Goal: Transaction & Acquisition: Purchase product/service

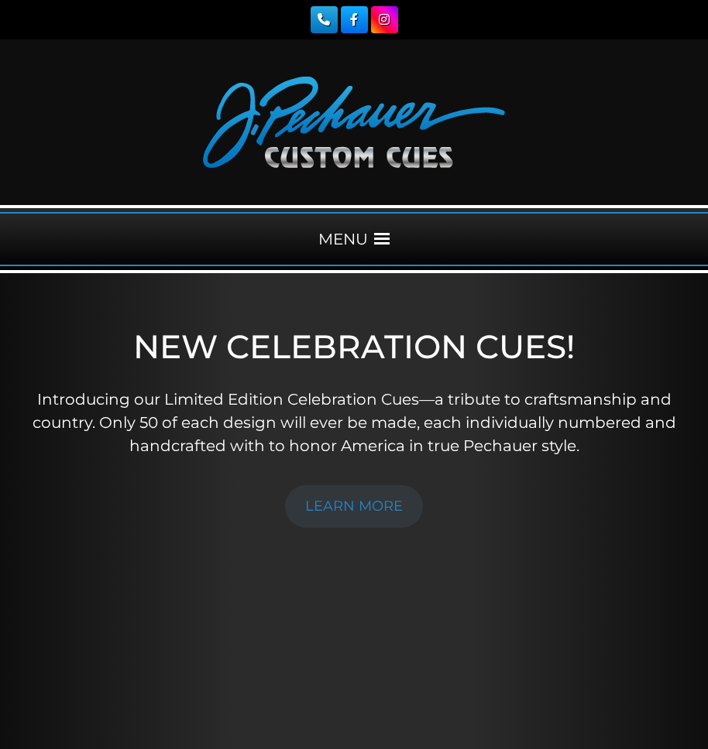
drag, startPoint x: 0, startPoint y: 0, endPoint x: 379, endPoint y: 236, distance: 446.2
click at [379, 236] on span at bounding box center [381, 238] width 15 height 15
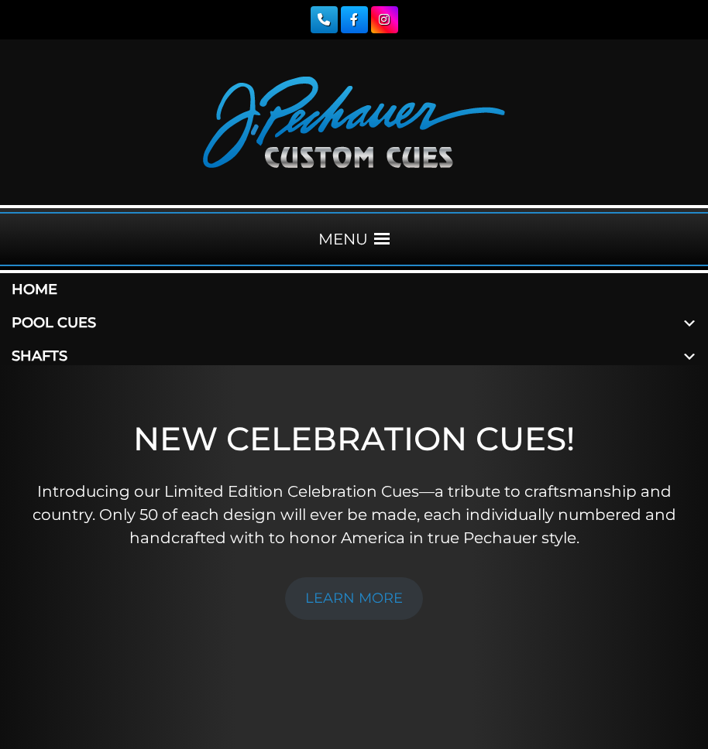
click at [379, 236] on span at bounding box center [381, 238] width 15 height 15
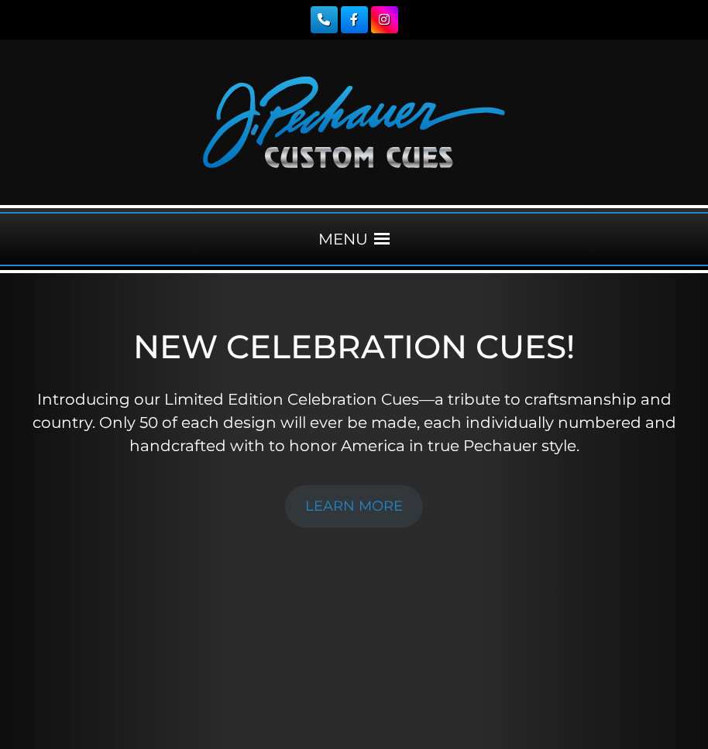
click at [379, 236] on span at bounding box center [381, 238] width 15 height 15
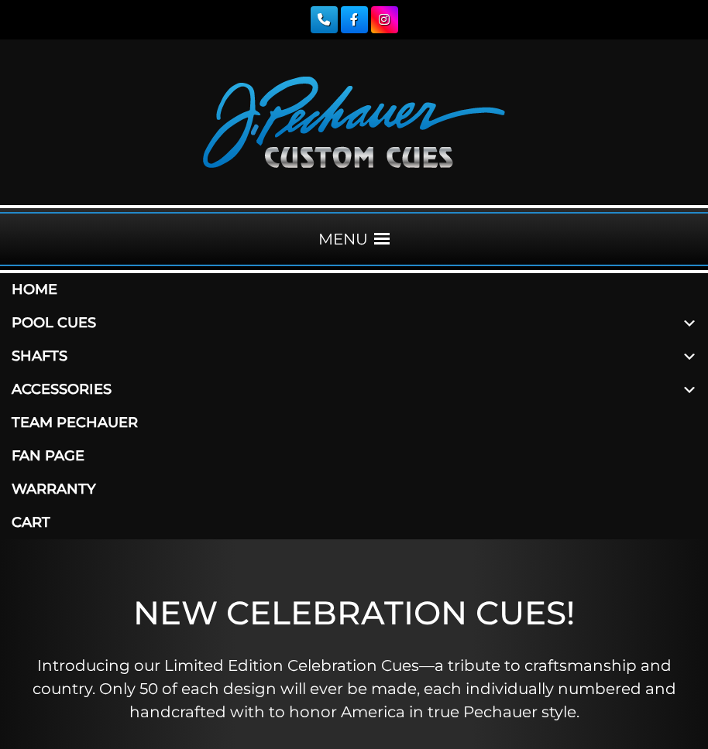
click at [686, 322] on span at bounding box center [688, 323] width 37 height 33
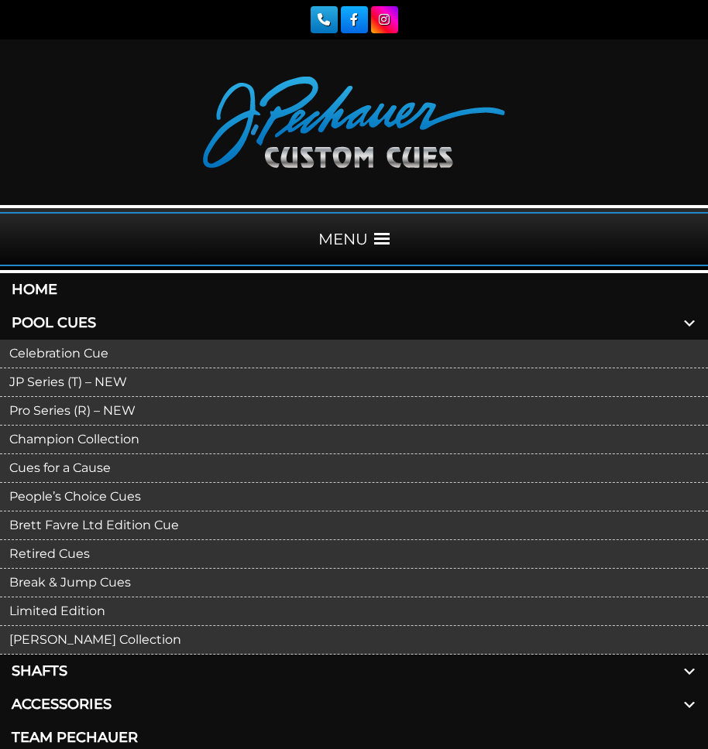
click at [63, 381] on link "JP Series (T) – NEW" at bounding box center [354, 383] width 708 height 29
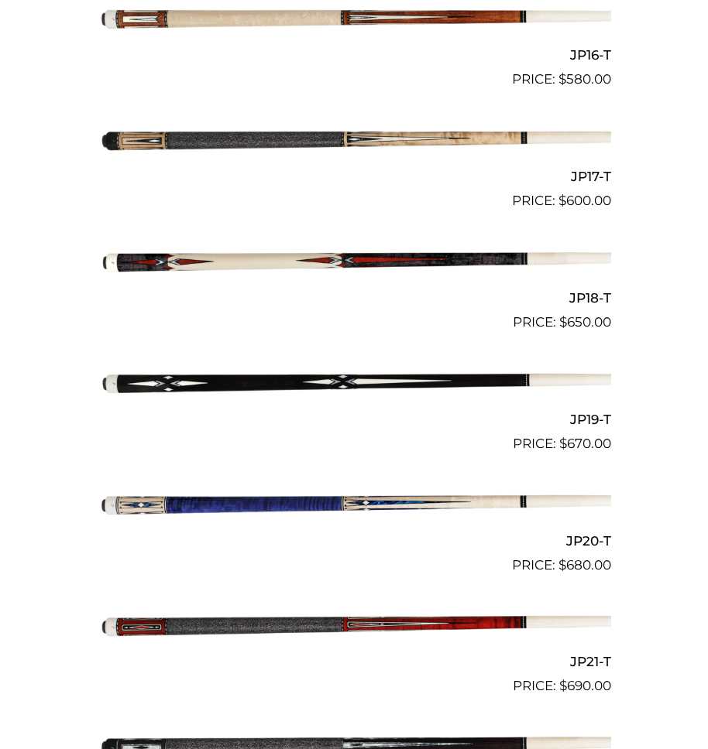
scroll to position [2445, 0]
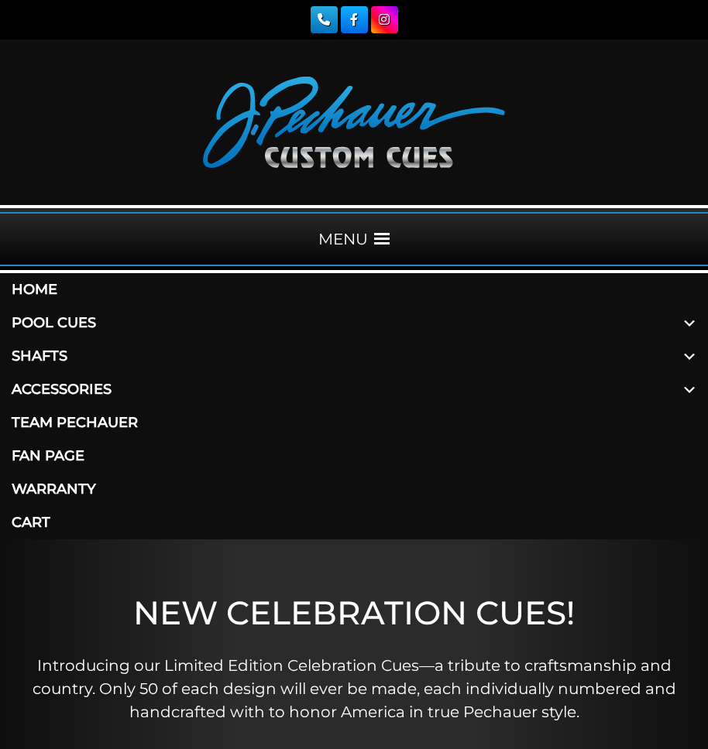
click at [695, 322] on span at bounding box center [688, 323] width 37 height 33
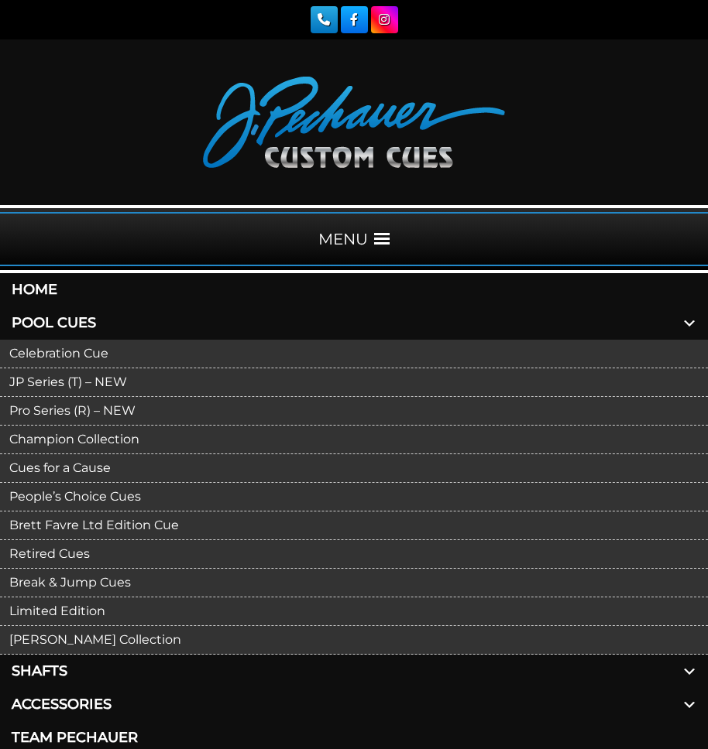
click at [39, 381] on link "JP Series (T) – NEW" at bounding box center [354, 383] width 708 height 29
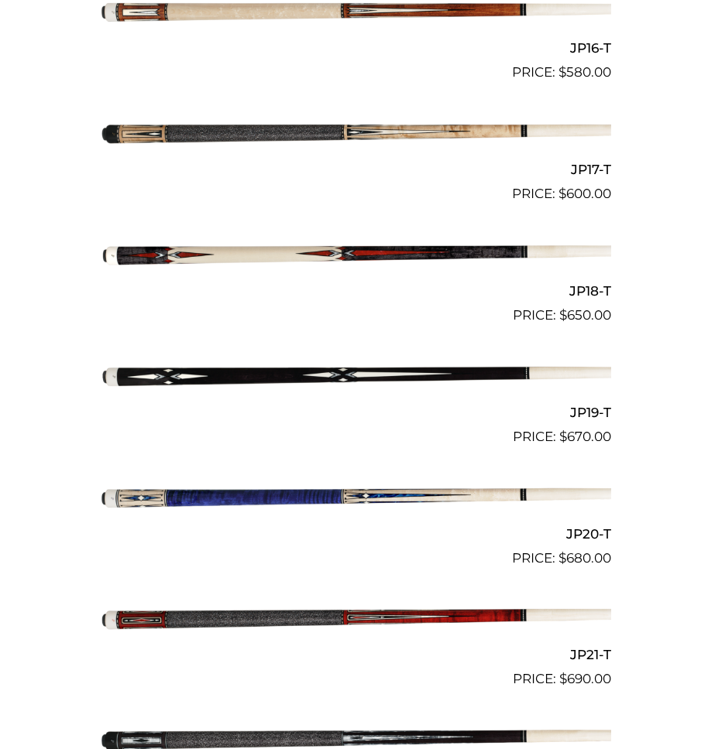
scroll to position [2440, 0]
